Goal: Transaction & Acquisition: Purchase product/service

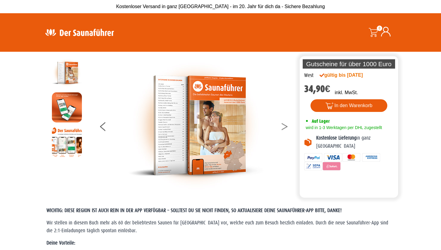
click at [284, 126] on button at bounding box center [288, 127] width 15 height 15
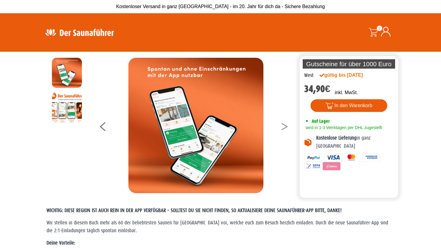
click at [284, 126] on button at bounding box center [288, 127] width 15 height 15
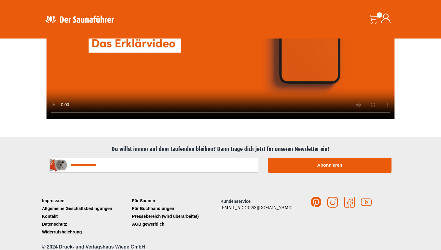
scroll to position [1497, 0]
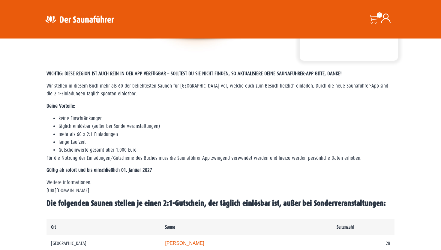
scroll to position [130, 0]
